Goal: Information Seeking & Learning: Find specific fact

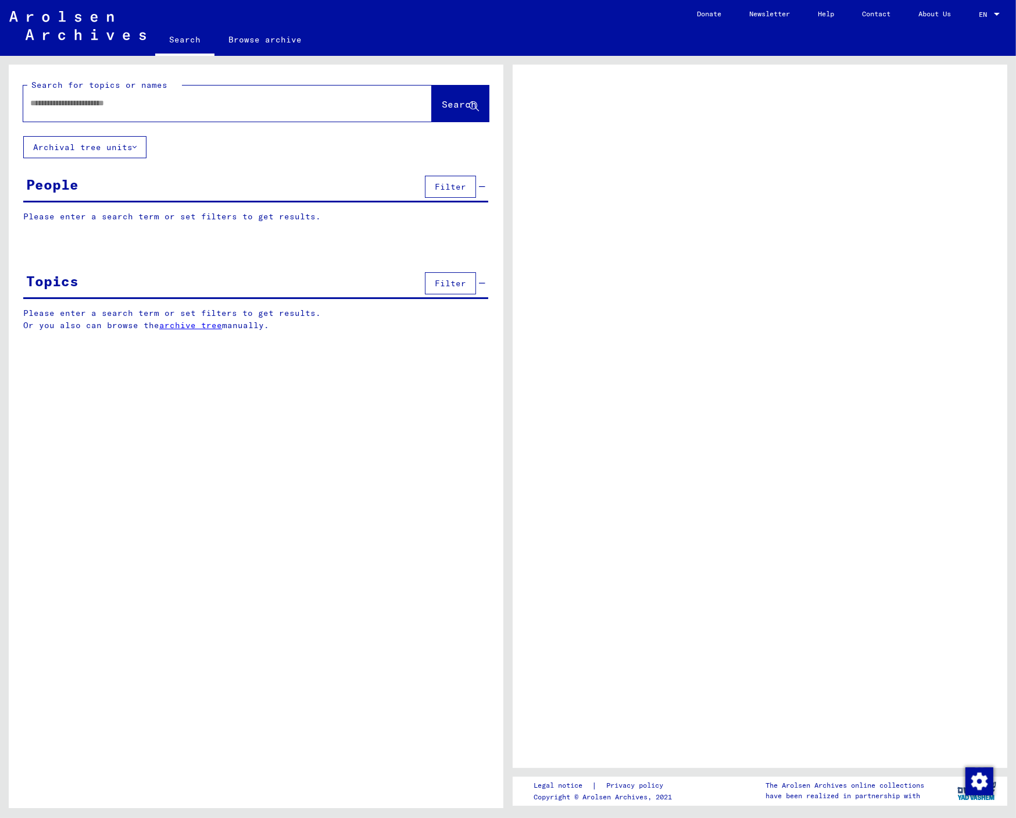
click at [130, 110] on div at bounding box center [213, 103] width 381 height 26
click at [129, 109] on div at bounding box center [213, 103] width 381 height 26
type input "***"
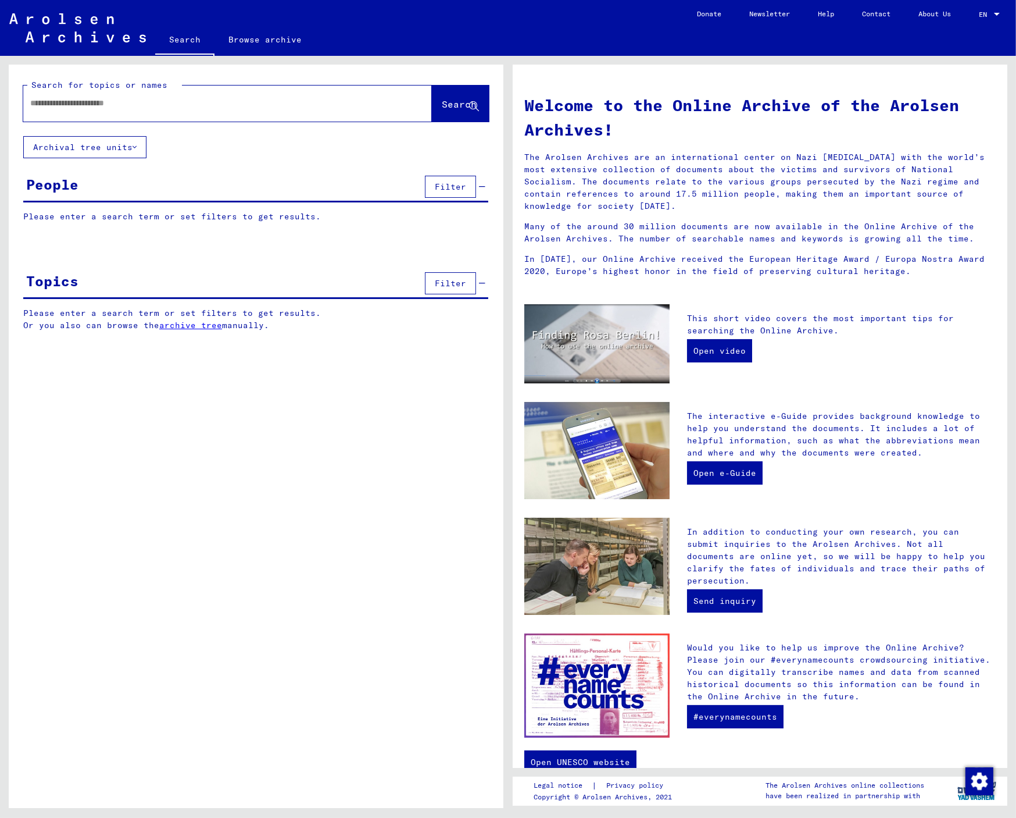
click at [130, 100] on input "text" at bounding box center [213, 103] width 367 height 12
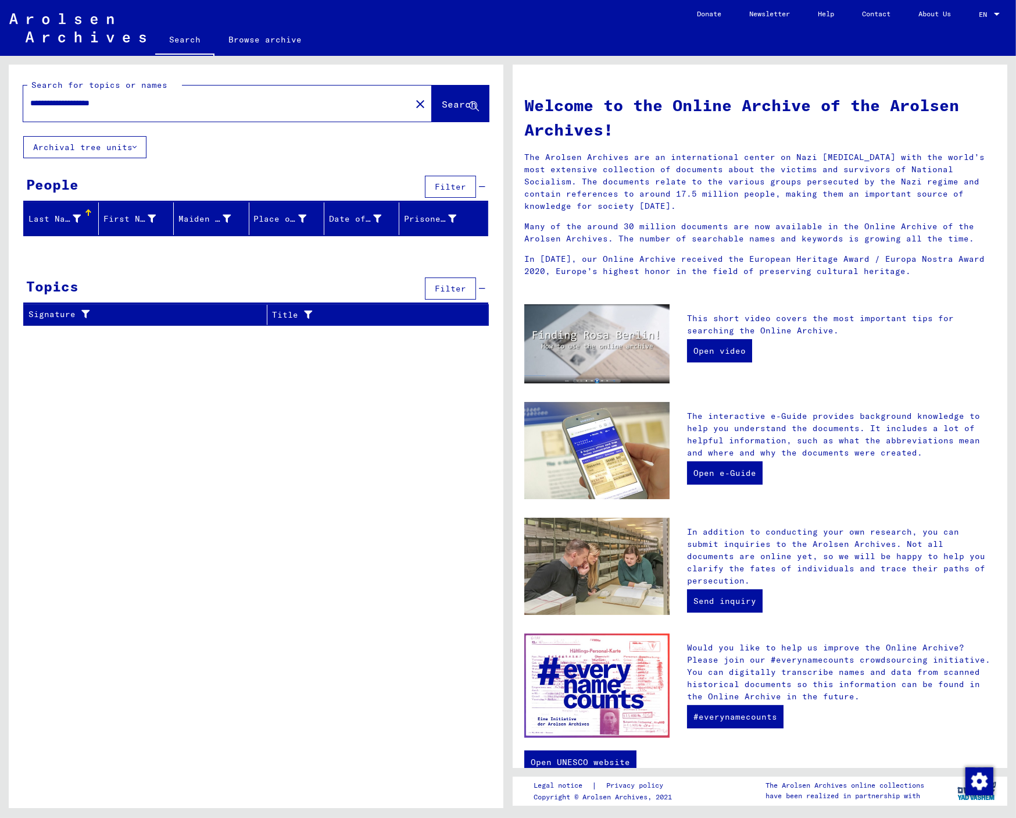
click at [123, 105] on input "**********" at bounding box center [213, 103] width 367 height 12
type input "**********"
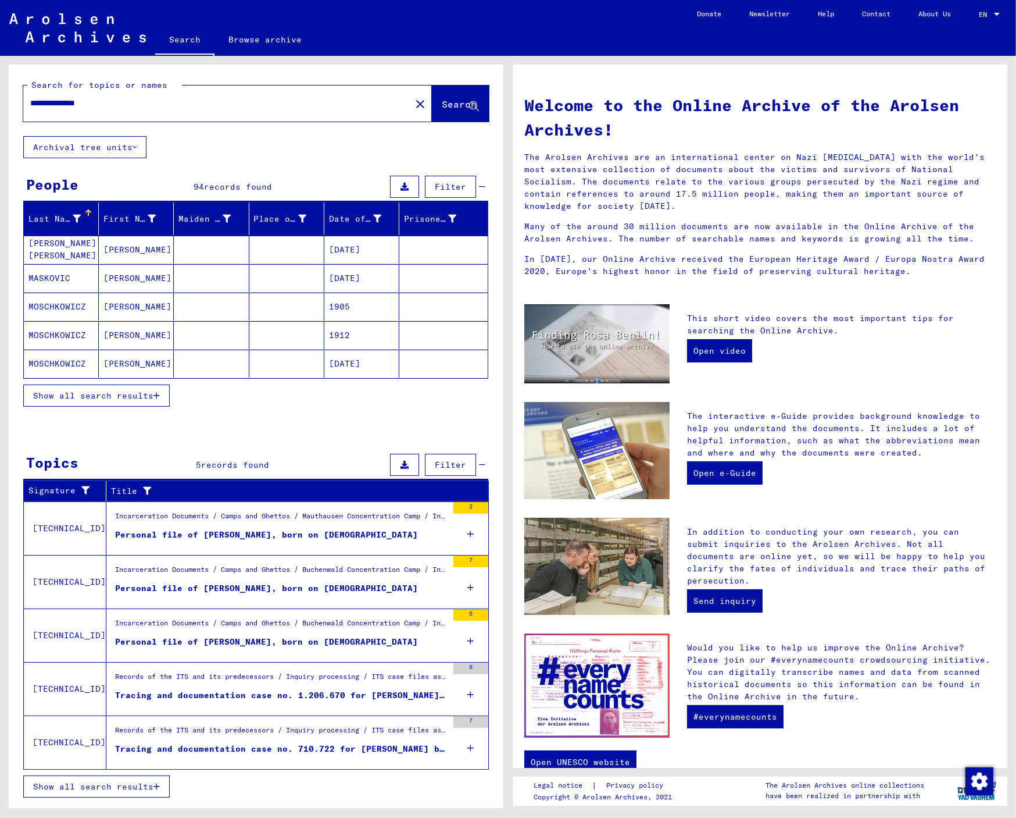
click at [59, 406] on div "Show all search results" at bounding box center [255, 396] width 465 height 34
click at [60, 395] on span "Show all search results" at bounding box center [93, 395] width 120 height 10
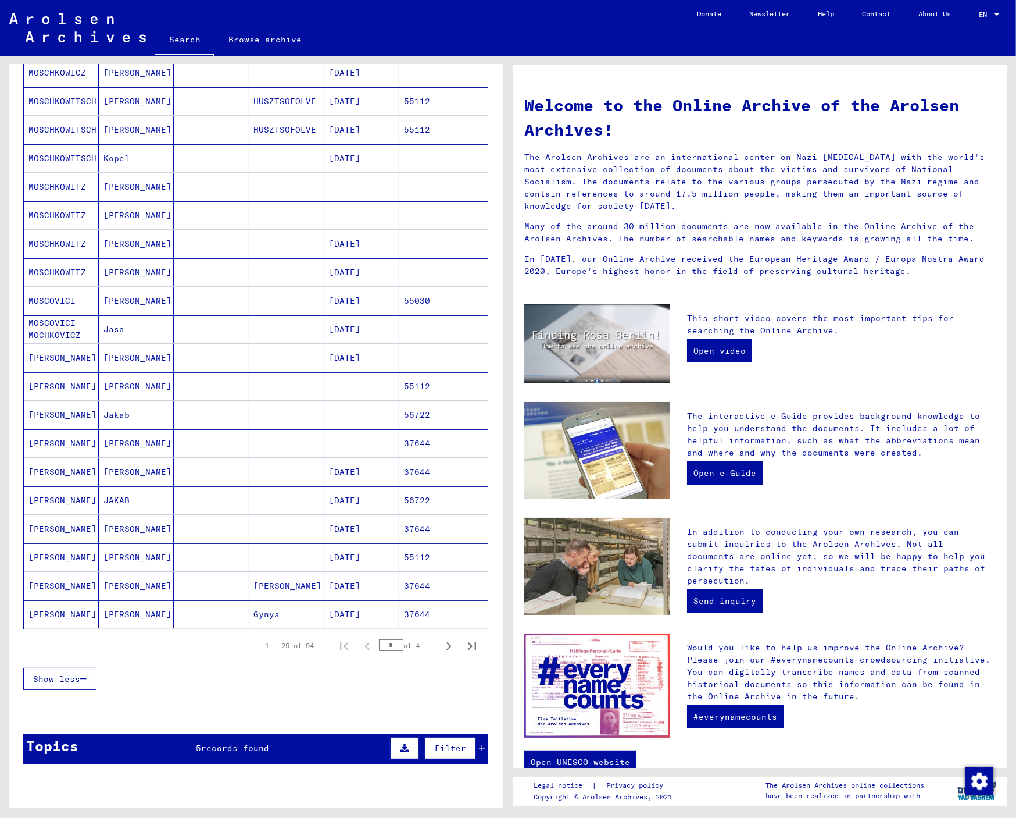
scroll to position [323, 0]
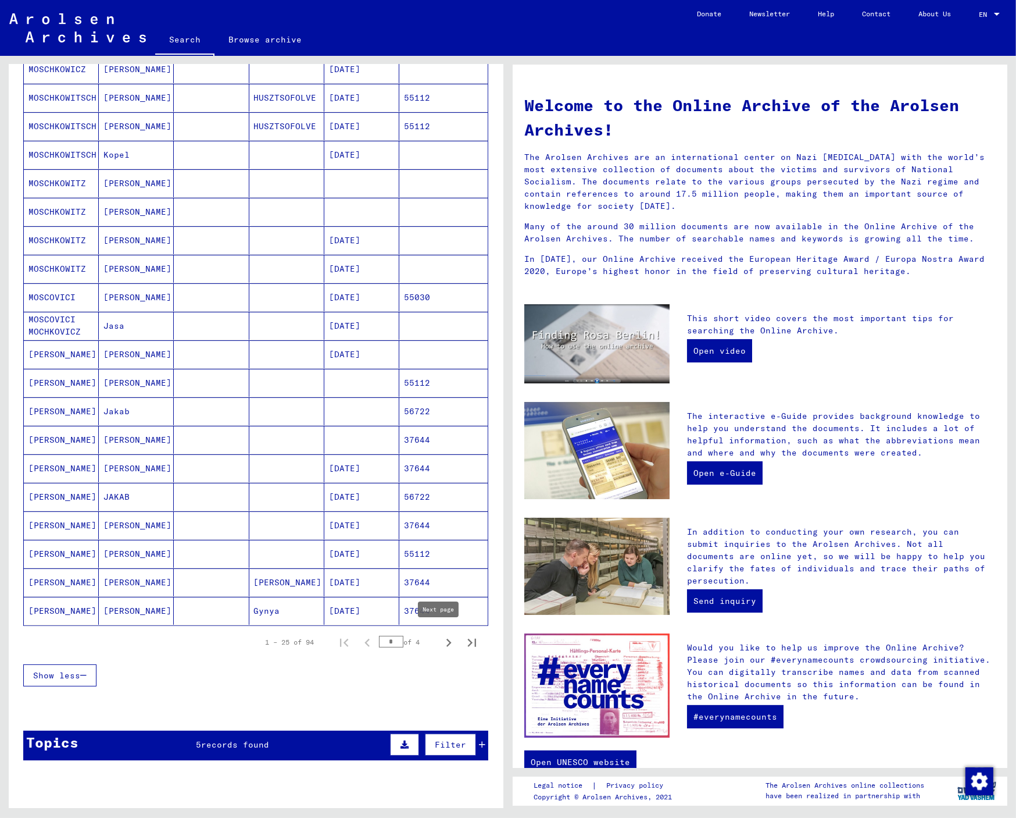
click at [441, 637] on icon "Next page" at bounding box center [449, 642] width 16 height 16
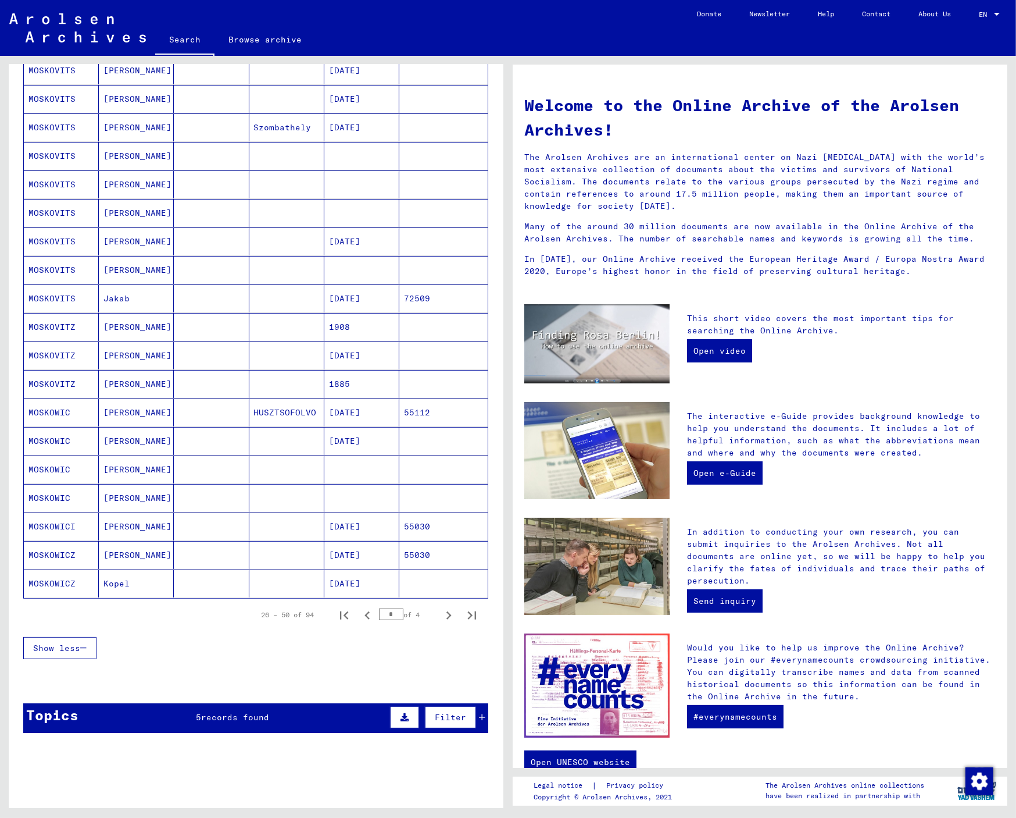
scroll to position [516, 0]
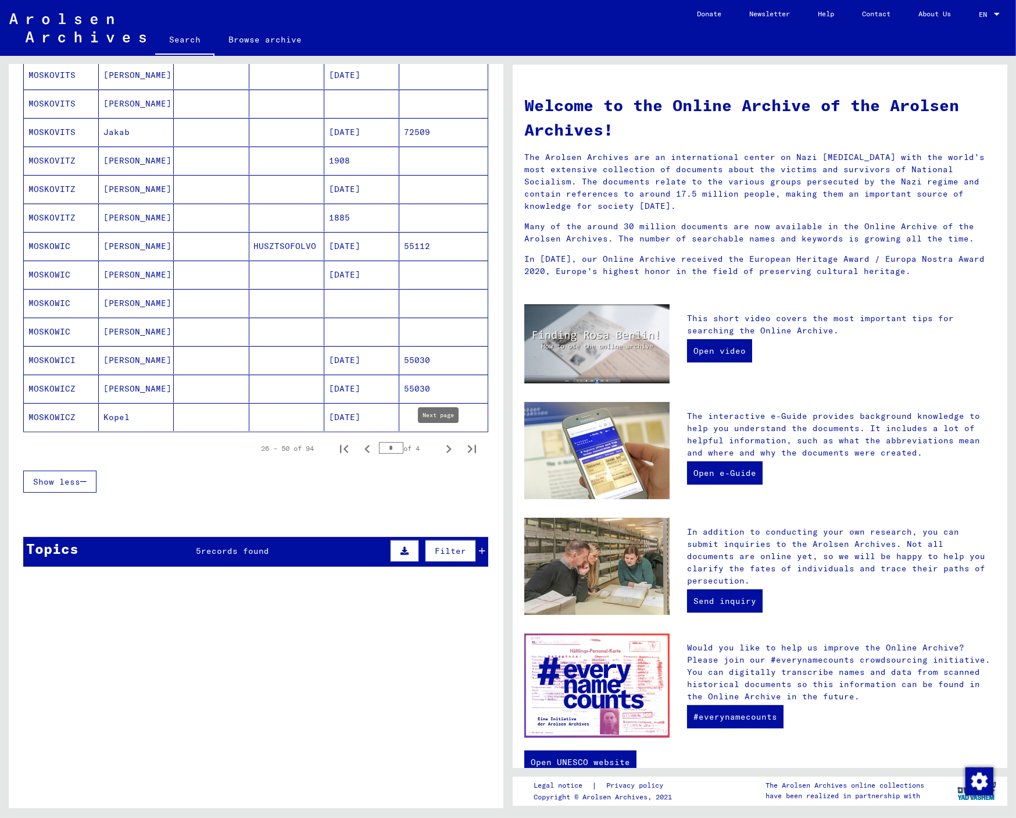
click at [441, 446] on icon "Next page" at bounding box center [449, 449] width 16 height 16
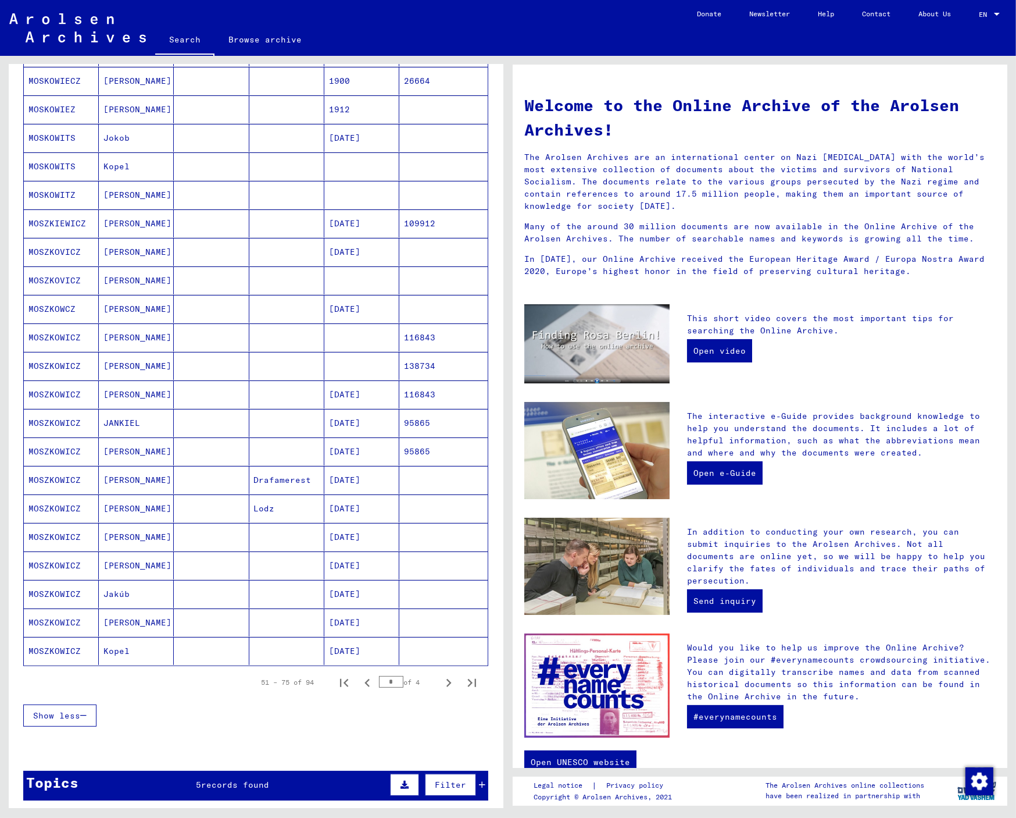
scroll to position [452, 0]
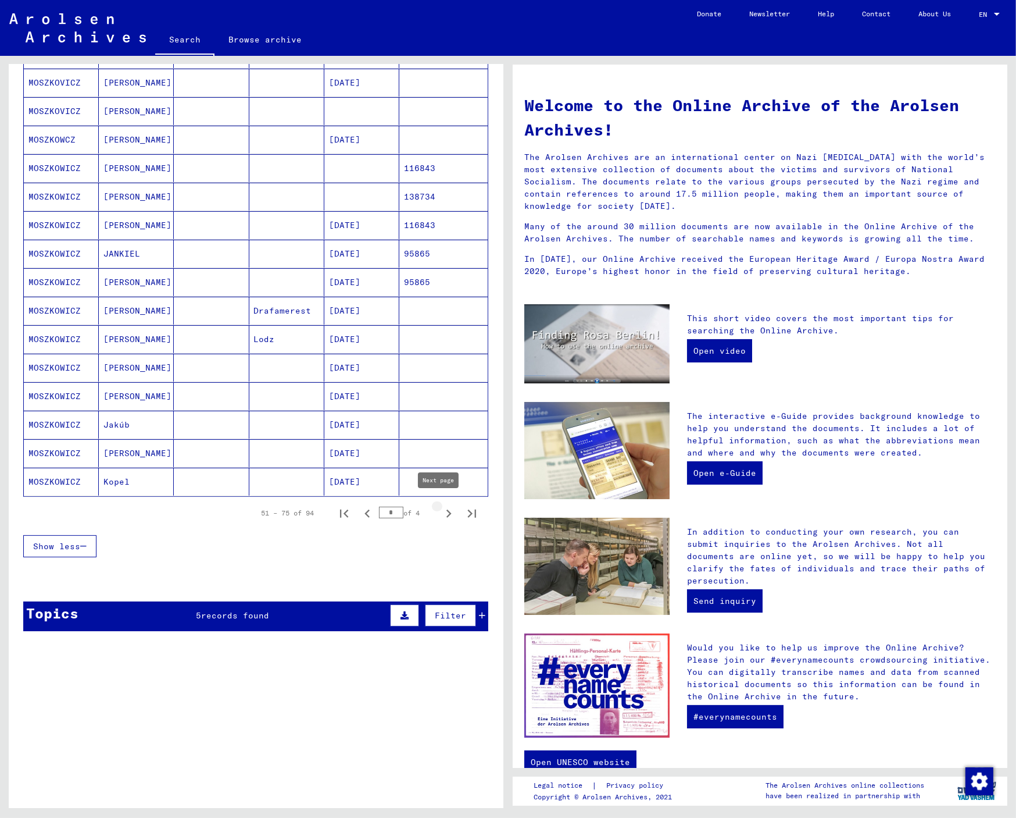
click at [441, 507] on icon "Next page" at bounding box center [449, 513] width 16 height 16
type input "*"
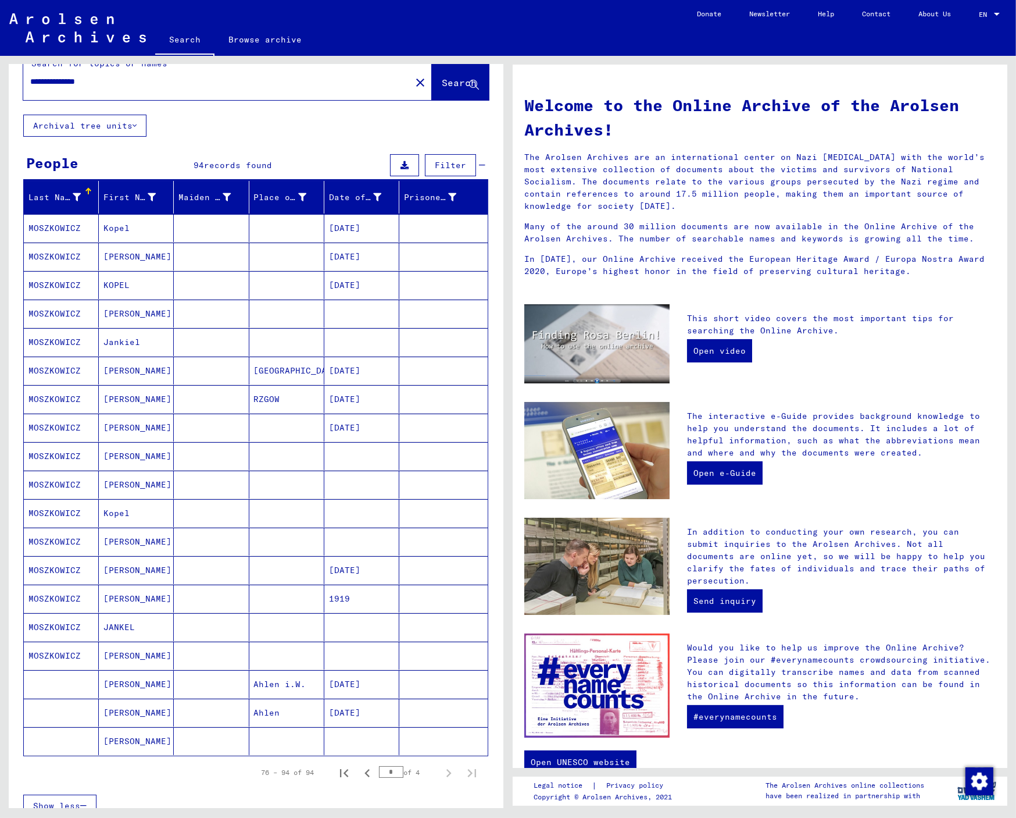
scroll to position [0, 0]
